Goal: Task Accomplishment & Management: Use online tool/utility

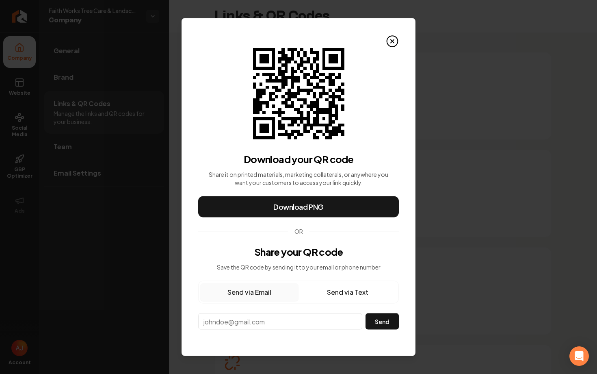
scroll to position [78, 0]
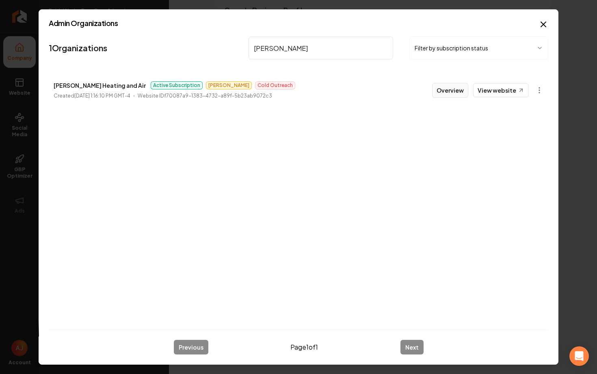
type input "[PERSON_NAME]"
click at [444, 93] on button "Overview" at bounding box center [450, 90] width 36 height 15
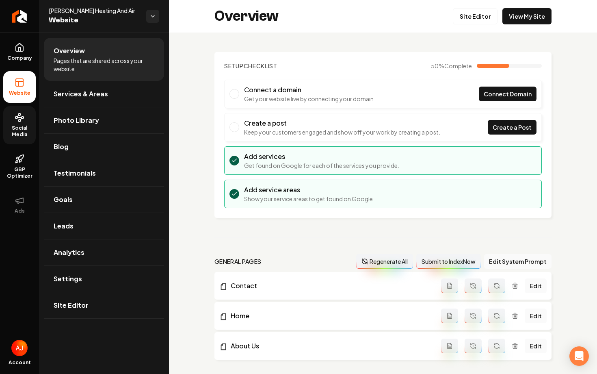
click at [24, 135] on span "Social Media" at bounding box center [19, 131] width 32 height 13
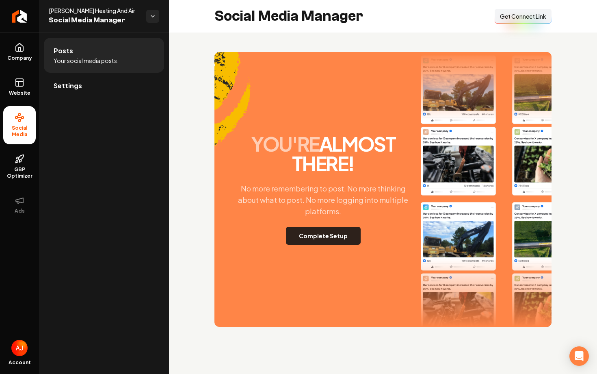
click at [326, 236] on button "Complete Setup" at bounding box center [323, 236] width 75 height 18
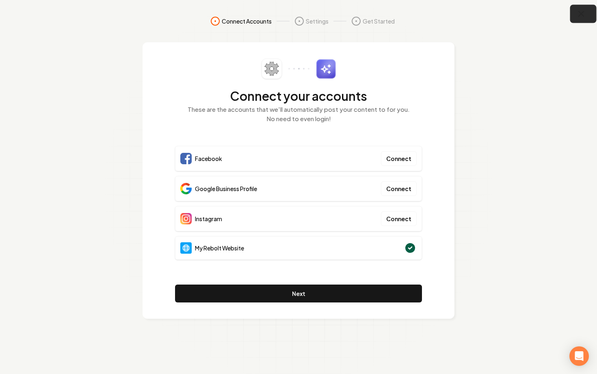
click at [578, 13] on icon "button" at bounding box center [581, 14] width 10 height 10
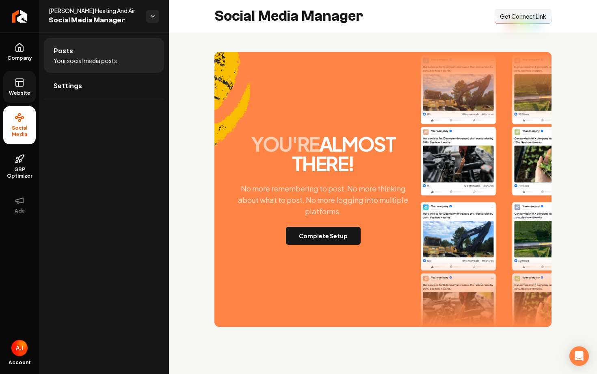
click at [18, 87] on icon at bounding box center [20, 83] width 10 height 10
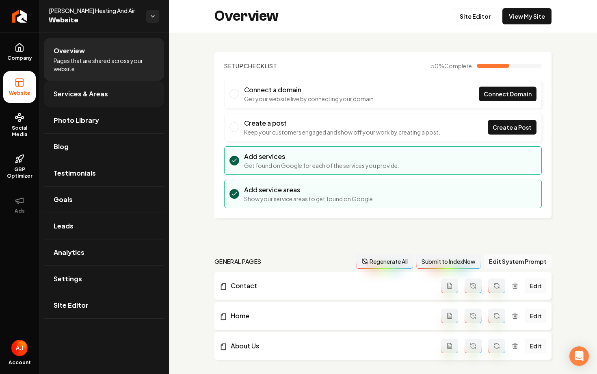
click at [95, 95] on span "Services & Areas" at bounding box center [81, 94] width 54 height 10
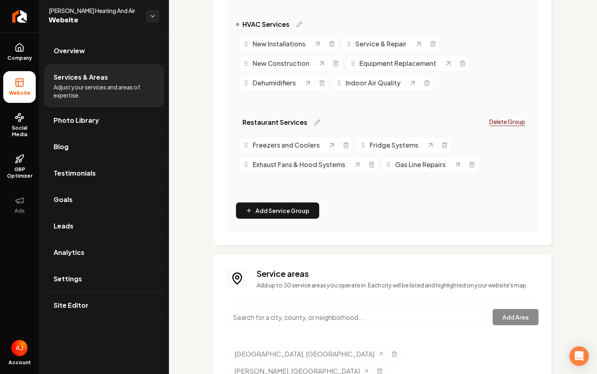
scroll to position [291, 0]
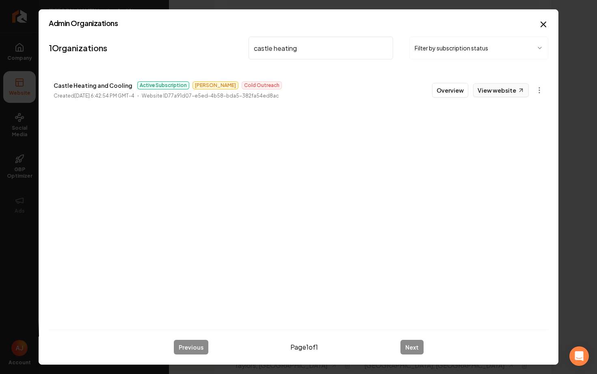
click at [484, 93] on link "View website" at bounding box center [501, 90] width 56 height 14
drag, startPoint x: 307, startPoint y: 48, endPoint x: 207, endPoint y: 48, distance: 100.3
click at [207, 48] on nav "1 Organizations castle heating Filter by subscription status" at bounding box center [299, 51] width 500 height 36
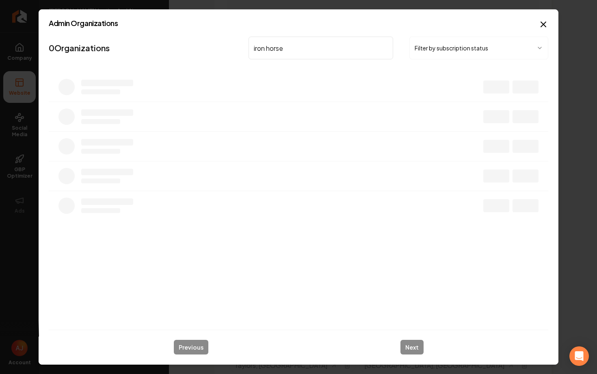
click at [266, 49] on input "iron horse" at bounding box center [321, 48] width 145 height 23
click at [303, 51] on input "ironhorse" at bounding box center [321, 48] width 145 height 23
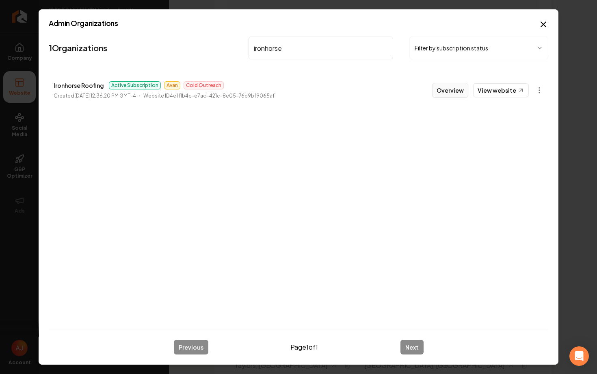
type input "ironhorse"
click at [453, 92] on button "Overview" at bounding box center [450, 90] width 36 height 15
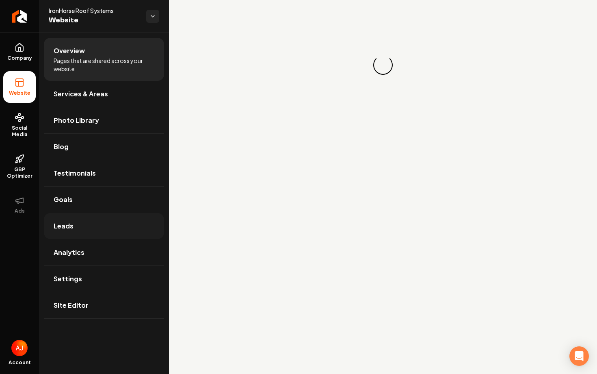
click at [72, 221] on span "Leads" at bounding box center [64, 226] width 20 height 10
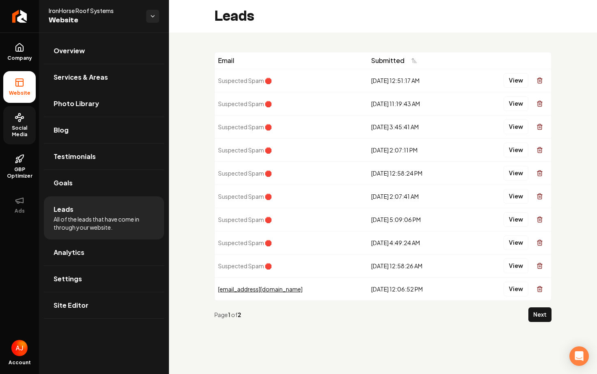
click at [13, 126] on span "Social Media" at bounding box center [19, 131] width 32 height 13
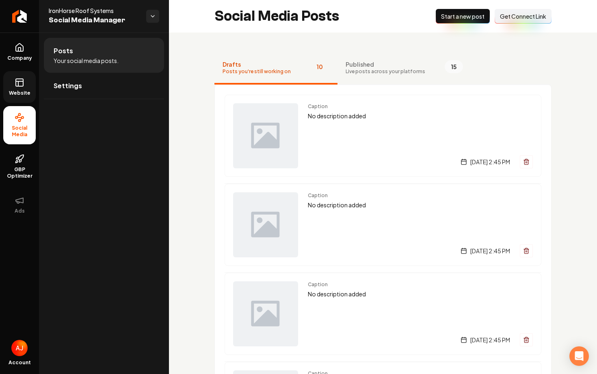
click at [15, 95] on span "Website" at bounding box center [20, 93] width 28 height 6
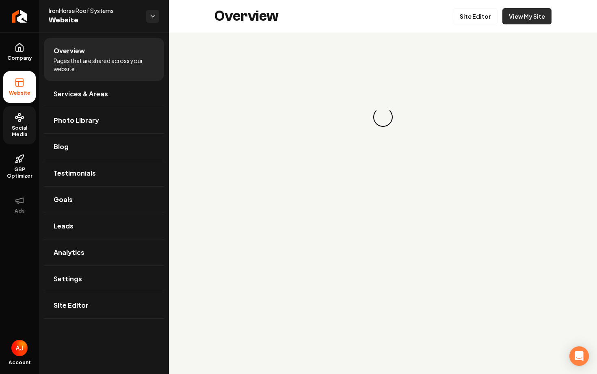
click at [525, 9] on link "View My Site" at bounding box center [527, 16] width 49 height 16
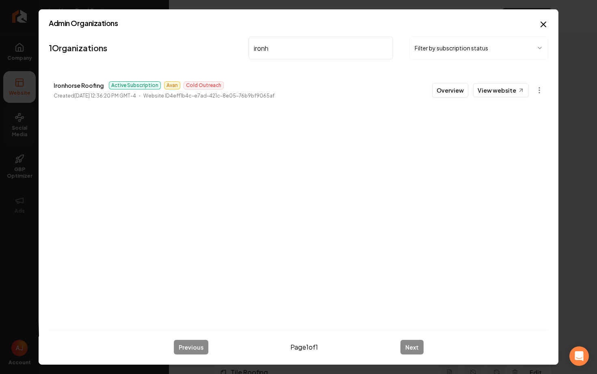
drag, startPoint x: 280, startPoint y: 48, endPoint x: 209, endPoint y: 48, distance: 71.1
click at [209, 48] on nav "1 Organizations ironh Filter by subscription status" at bounding box center [299, 51] width 500 height 36
drag, startPoint x: 285, startPoint y: 52, endPoint x: 230, endPoint y: 52, distance: 55.2
click at [232, 52] on nav "1 Organizations dtex Filter by subscription status" at bounding box center [299, 51] width 500 height 36
type input "thriving"
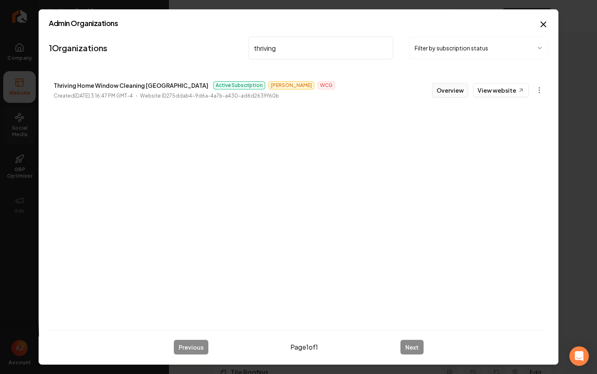
click at [446, 91] on button "Overview" at bounding box center [450, 90] width 36 height 15
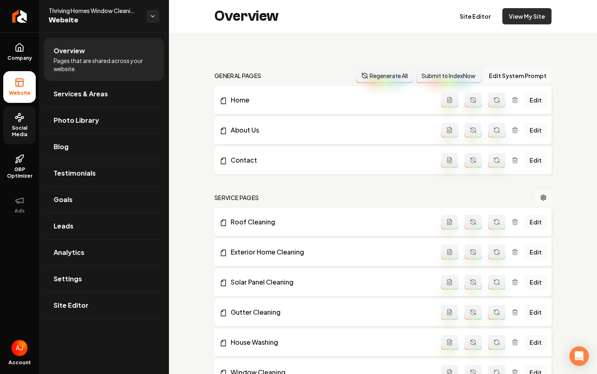
click at [513, 17] on link "View My Site" at bounding box center [527, 16] width 49 height 16
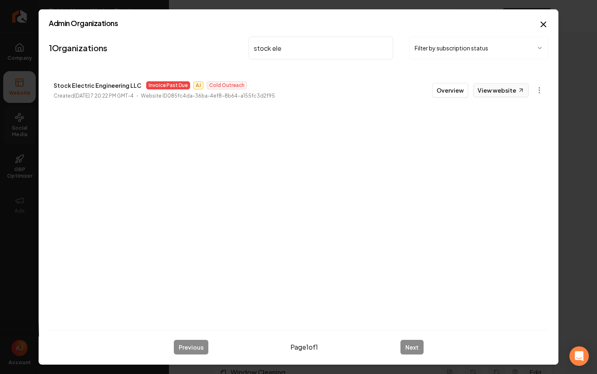
click at [487, 93] on link "View website" at bounding box center [501, 90] width 56 height 14
drag, startPoint x: 294, startPoint y: 50, endPoint x: 240, endPoint y: 50, distance: 53.2
click at [240, 50] on nav "1 Organizations stock ele Filter by subscription status" at bounding box center [299, 51] width 500 height 36
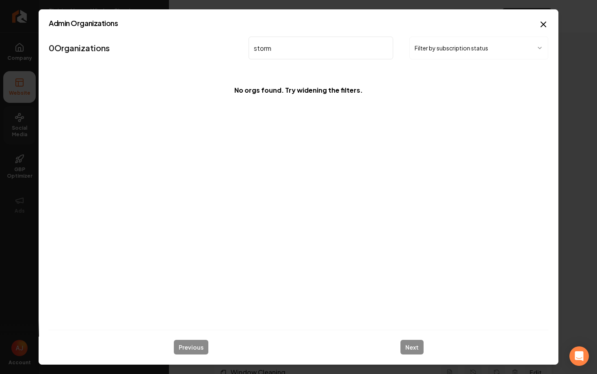
type input "storm"
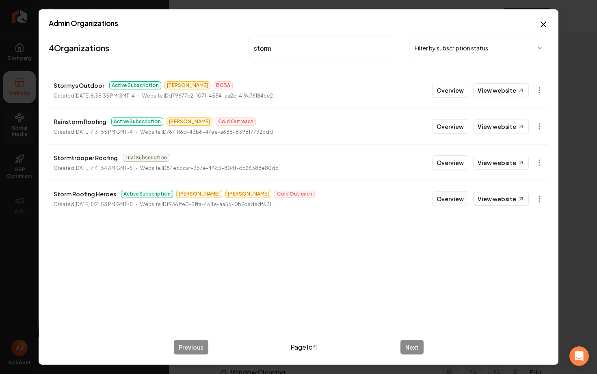
click at [455, 200] on button "Overview" at bounding box center [450, 198] width 36 height 15
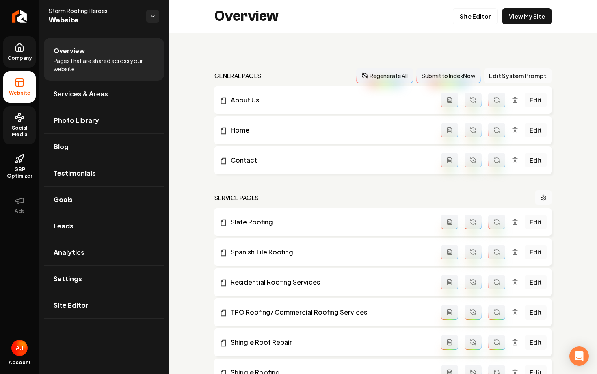
click at [20, 52] on link "Company" at bounding box center [19, 52] width 32 height 32
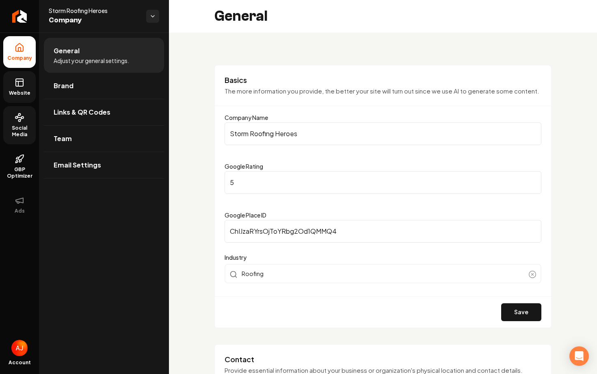
click at [23, 87] on link "Website" at bounding box center [19, 87] width 32 height 32
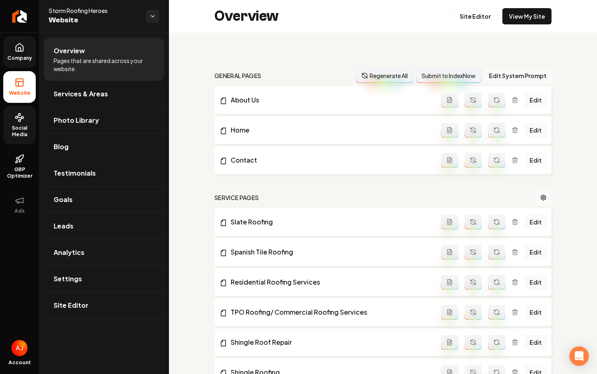
click at [24, 58] on span "Company" at bounding box center [19, 58] width 31 height 6
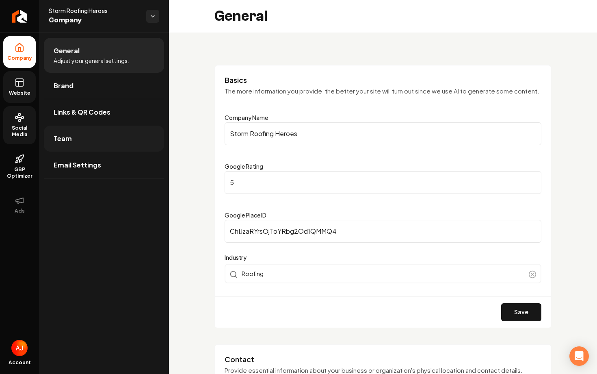
click at [84, 132] on link "Team" at bounding box center [104, 139] width 120 height 26
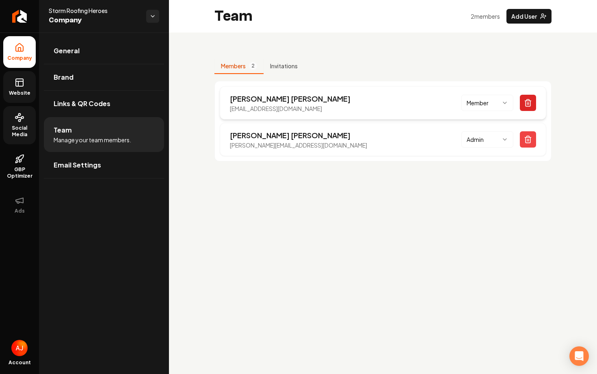
click at [526, 104] on icon "Main content area" at bounding box center [528, 103] width 5 height 5
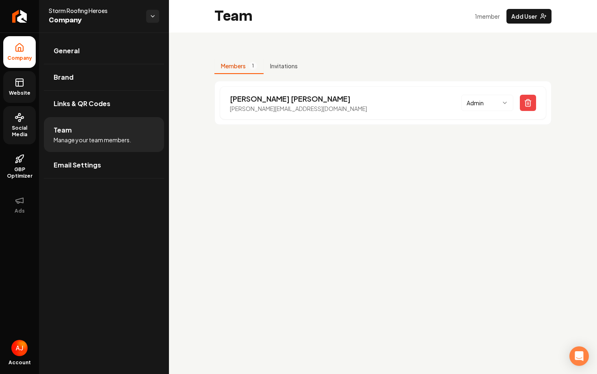
click at [15, 80] on icon at bounding box center [20, 83] width 10 height 10
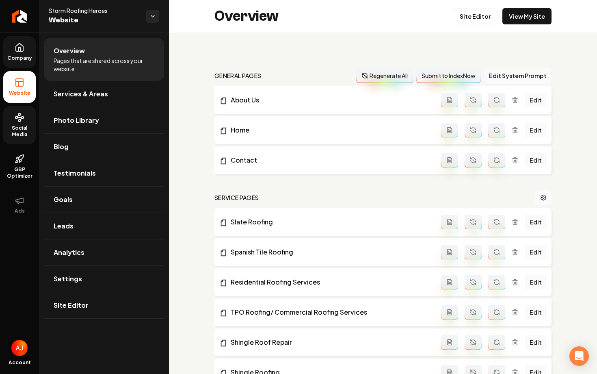
click at [21, 55] on span "Company" at bounding box center [19, 58] width 31 height 6
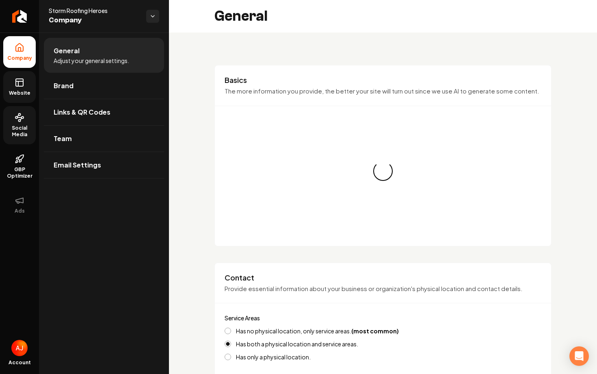
click at [15, 94] on span "Website" at bounding box center [20, 93] width 28 height 6
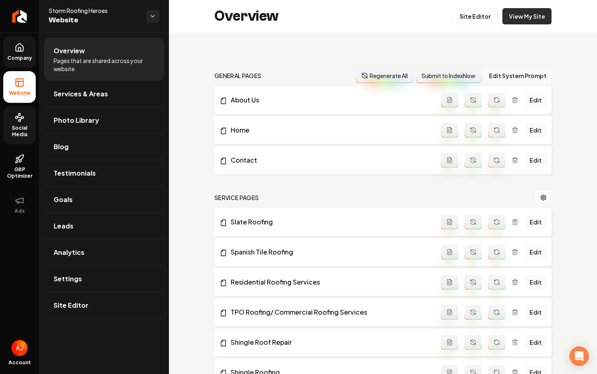
click at [526, 17] on link "View My Site" at bounding box center [527, 16] width 49 height 16
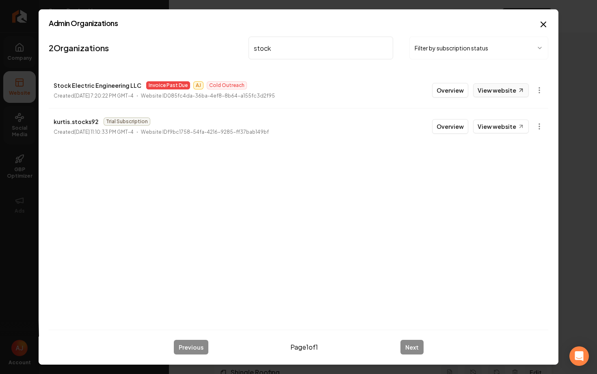
click at [483, 93] on link "View website" at bounding box center [501, 90] width 56 height 14
drag, startPoint x: 279, startPoint y: 52, endPoint x: 237, endPoint y: 50, distance: 42.7
click at [238, 50] on nav "2 Organizations stock Filter by subscription status" at bounding box center [299, 51] width 500 height 36
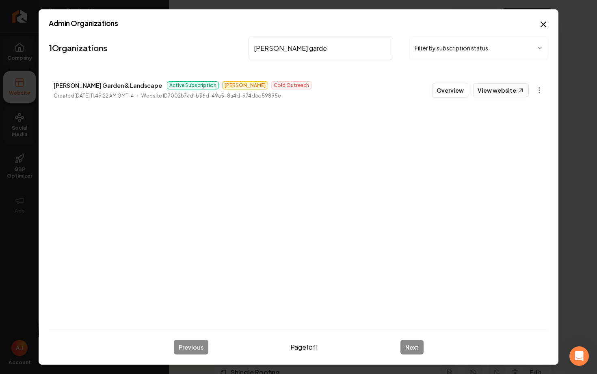
click at [492, 90] on link "View website" at bounding box center [501, 90] width 56 height 14
drag, startPoint x: 246, startPoint y: 47, endPoint x: 225, endPoint y: 46, distance: 21.2
click at [225, 46] on nav "1 Organizations [PERSON_NAME] garde Filter by subscription status" at bounding box center [299, 51] width 500 height 36
type input "dallas win"
click at [496, 94] on link "View website" at bounding box center [501, 90] width 56 height 14
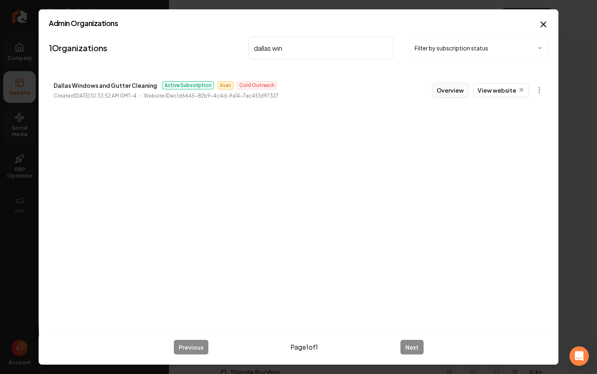
click at [446, 88] on button "Overview" at bounding box center [450, 90] width 36 height 15
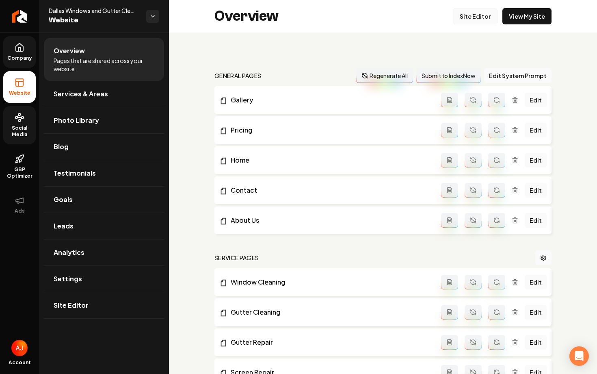
click at [466, 20] on link "Site Editor" at bounding box center [475, 16] width 45 height 16
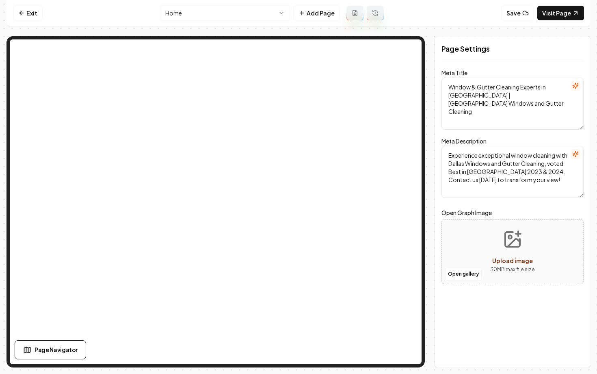
click at [219, 10] on html "Computer Required This feature is only available on a computer. Please switch t…" at bounding box center [298, 187] width 597 height 374
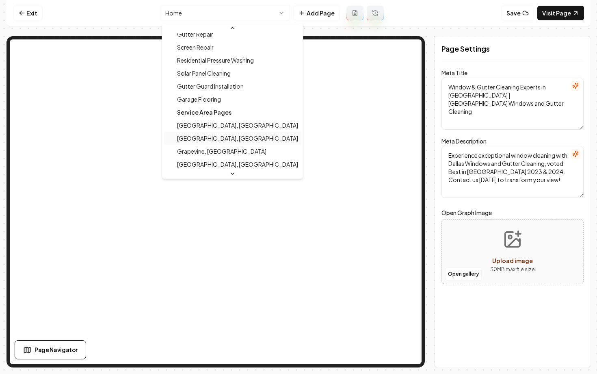
scroll to position [132, 0]
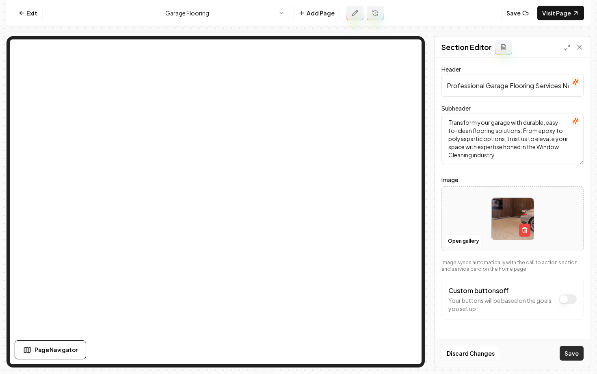
click at [568, 357] on button "Save" at bounding box center [572, 353] width 24 height 15
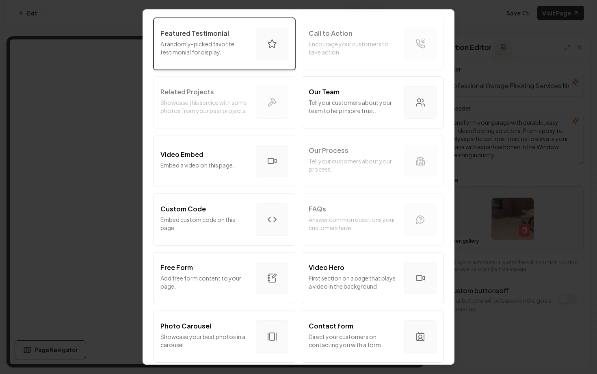
scroll to position [237, 0]
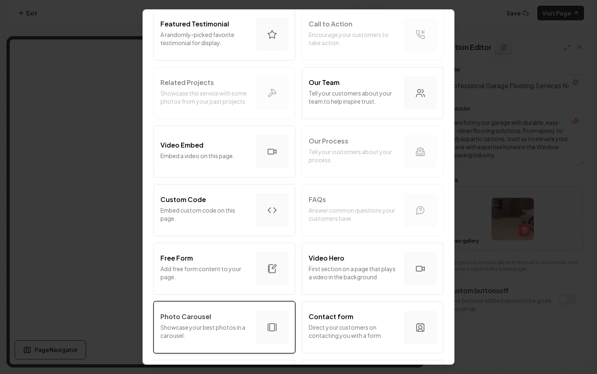
click at [208, 314] on p "Photo Carousel" at bounding box center [185, 317] width 51 height 10
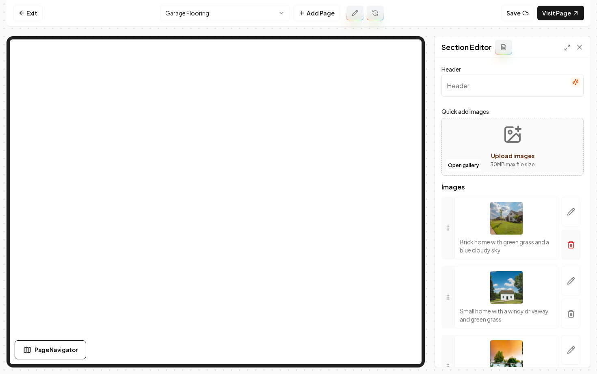
click at [570, 247] on icon "button" at bounding box center [571, 245] width 5 height 5
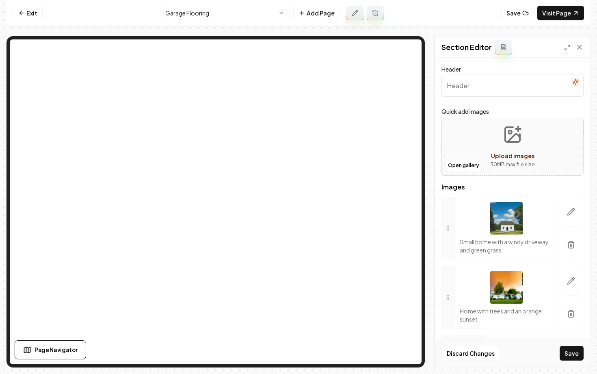
click at [570, 247] on icon "button" at bounding box center [571, 245] width 5 height 5
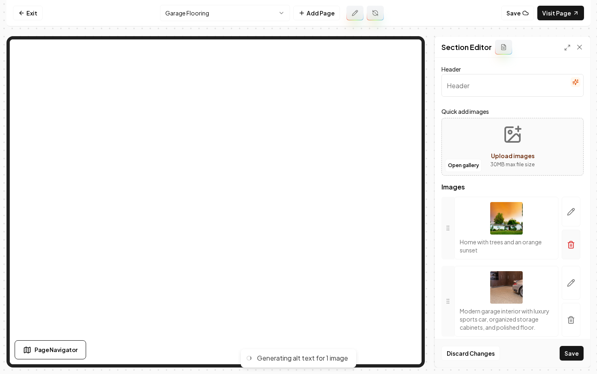
click at [572, 246] on icon "button" at bounding box center [571, 244] width 8 height 8
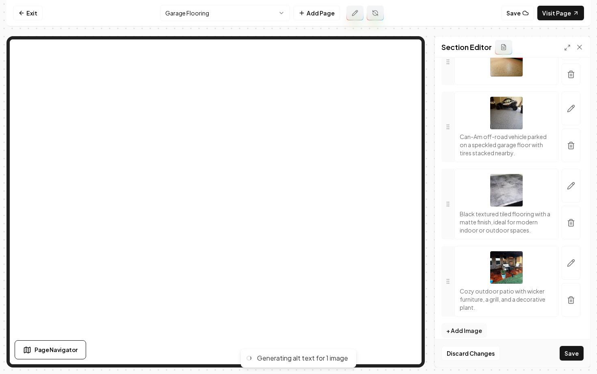
scroll to position [244, 0]
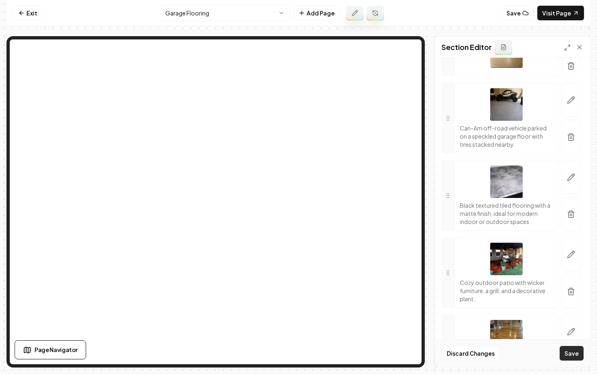
click at [571, 352] on button "Save" at bounding box center [572, 353] width 24 height 15
click at [26, 12] on link "Exit" at bounding box center [28, 13] width 30 height 15
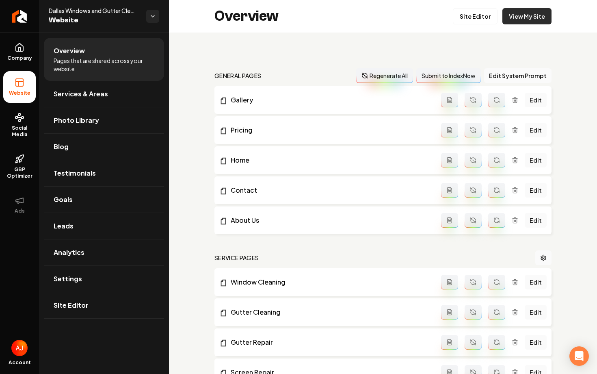
click at [521, 17] on link "View My Site" at bounding box center [527, 16] width 49 height 16
click at [71, 221] on span "Leads" at bounding box center [64, 226] width 20 height 10
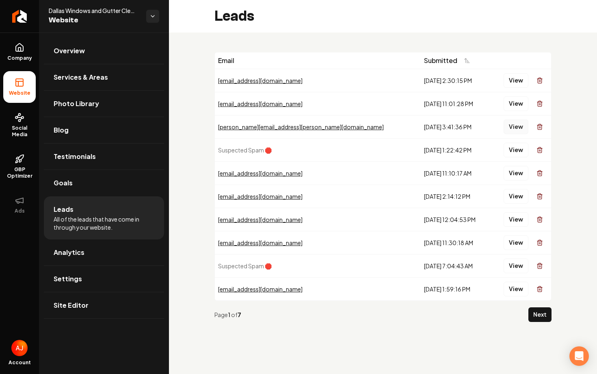
click at [513, 131] on button "View" at bounding box center [516, 126] width 25 height 15
click at [517, 103] on button "View" at bounding box center [516, 103] width 25 height 15
click at [518, 76] on button "View" at bounding box center [516, 80] width 25 height 15
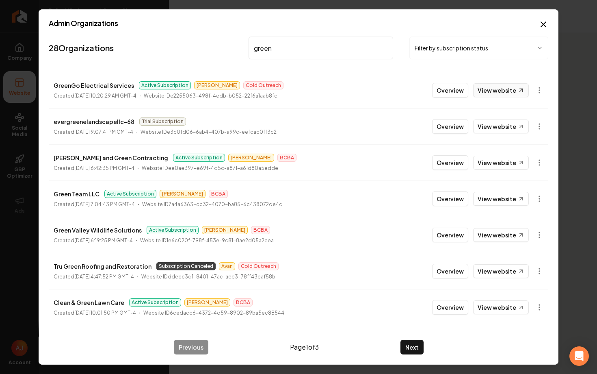
click at [502, 88] on link "View website" at bounding box center [501, 90] width 56 height 14
drag, startPoint x: 286, startPoint y: 44, endPoint x: 192, endPoint y: 44, distance: 93.4
click at [192, 44] on nav "28 Organizations green Filter by subscription status" at bounding box center [299, 51] width 500 height 36
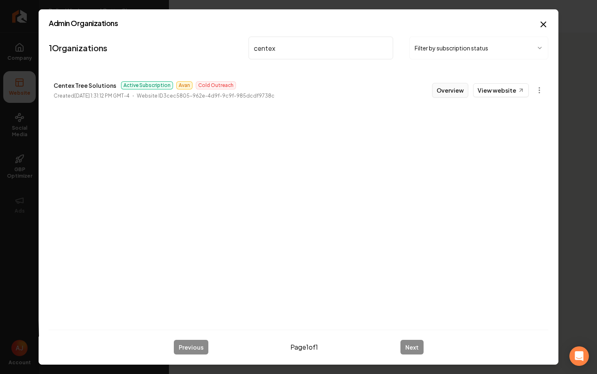
type input "centex"
click at [448, 87] on button "Overview" at bounding box center [450, 90] width 36 height 15
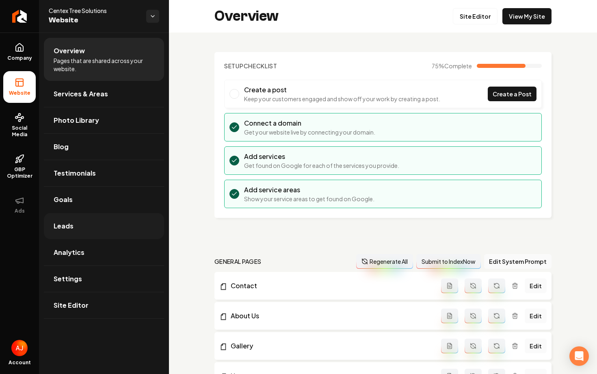
click at [100, 223] on link "Leads" at bounding box center [104, 226] width 120 height 26
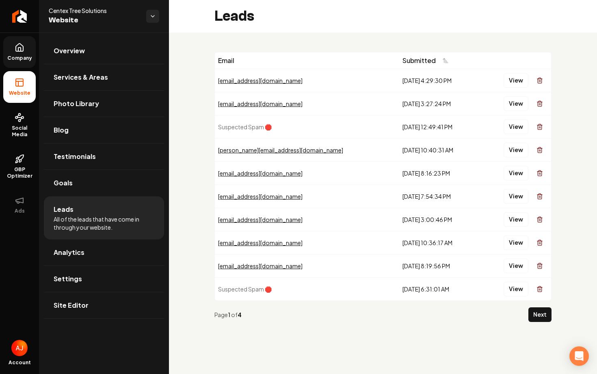
click at [19, 48] on icon at bounding box center [19, 50] width 2 height 4
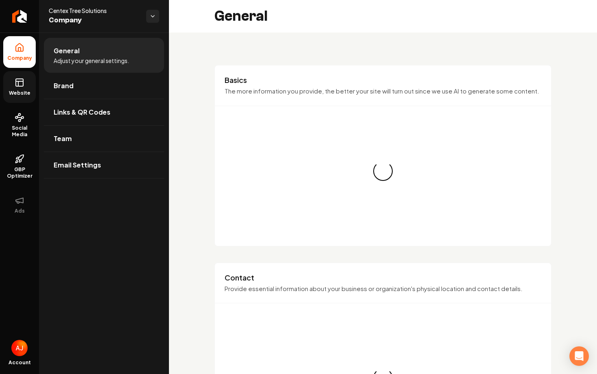
click at [17, 90] on span "Website" at bounding box center [20, 93] width 28 height 6
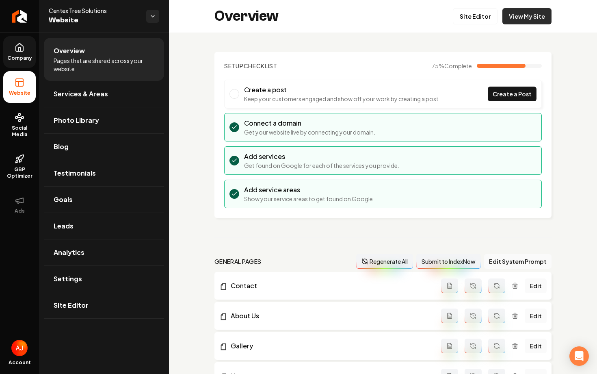
click at [517, 18] on link "View My Site" at bounding box center [527, 16] width 49 height 16
click at [104, 280] on link "Settings" at bounding box center [104, 279] width 120 height 26
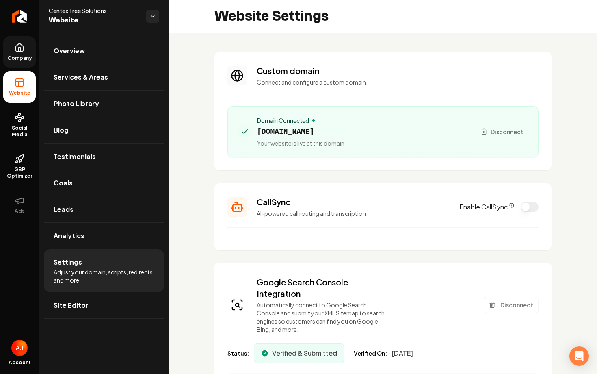
click at [16, 84] on icon at bounding box center [20, 83] width 10 height 10
click at [84, 54] on span "Overview" at bounding box center [69, 51] width 31 height 10
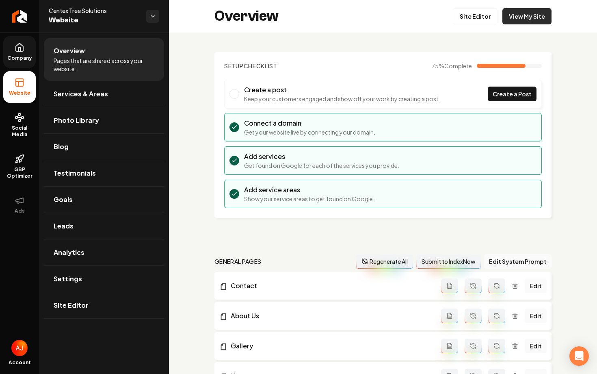
click at [518, 19] on link "View My Site" at bounding box center [527, 16] width 49 height 16
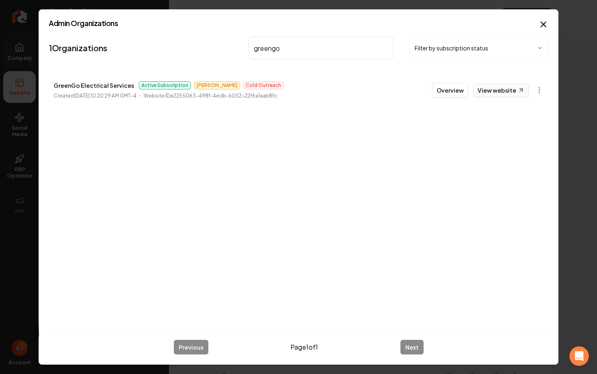
click at [487, 91] on link "View website" at bounding box center [501, 90] width 56 height 14
drag, startPoint x: 285, startPoint y: 52, endPoint x: 230, endPoint y: 44, distance: 55.8
click at [230, 44] on nav "1 Organizations greengo Filter by subscription status" at bounding box center [299, 51] width 500 height 36
type input "terracle"
click at [465, 91] on button "Overview" at bounding box center [450, 90] width 36 height 15
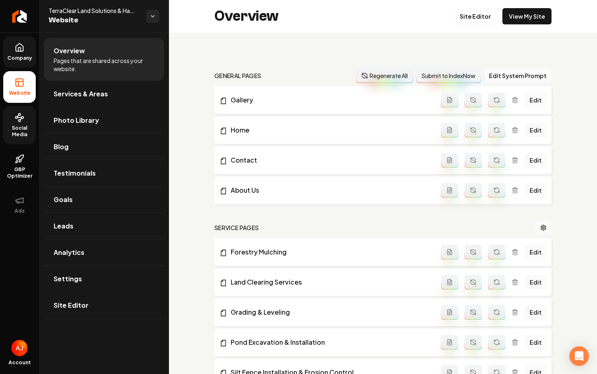
click at [19, 126] on span "Social Media" at bounding box center [19, 131] width 32 height 13
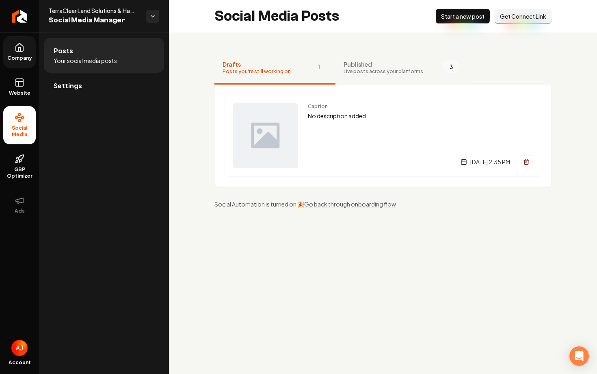
click at [371, 71] on span "Live posts across your platforms" at bounding box center [384, 71] width 80 height 6
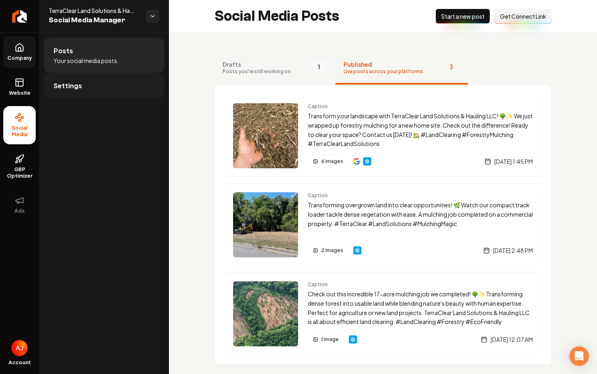
click at [96, 79] on link "Settings" at bounding box center [104, 86] width 120 height 26
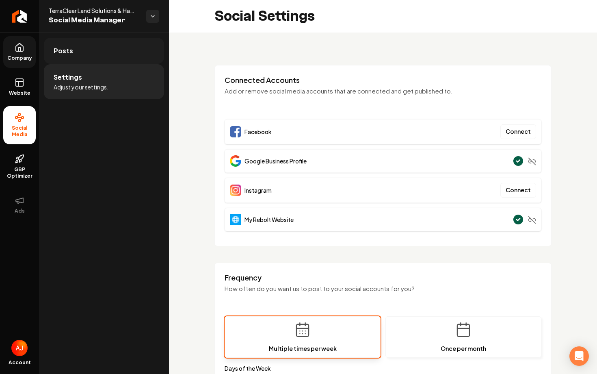
click at [91, 51] on link "Posts" at bounding box center [104, 51] width 120 height 26
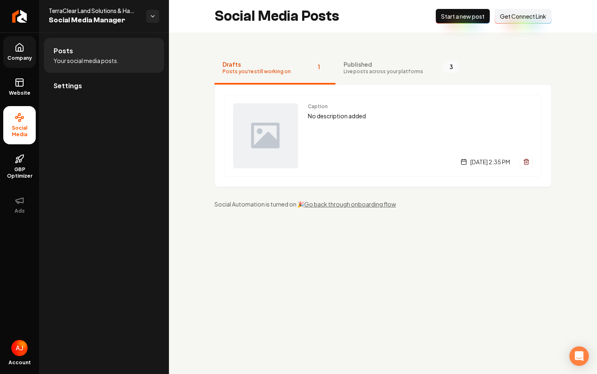
click at [505, 20] on button "Connect Link Get Connect Link" at bounding box center [523, 16] width 57 height 15
click at [86, 80] on link "Settings" at bounding box center [104, 86] width 120 height 26
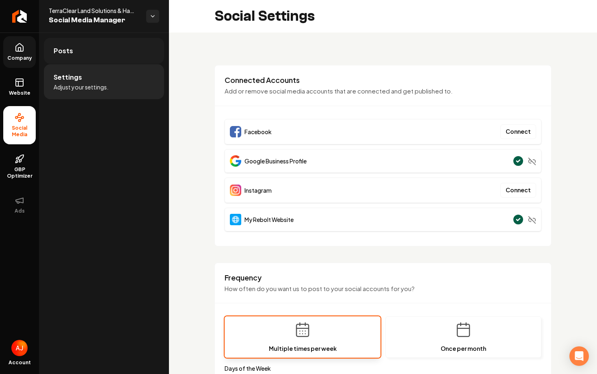
click at [95, 56] on link "Posts" at bounding box center [104, 51] width 120 height 26
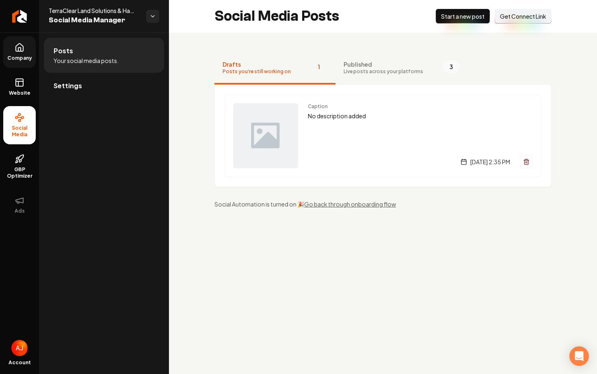
click at [515, 16] on span "Get Connect Link" at bounding box center [523, 16] width 46 height 8
